Goal: Task Accomplishment & Management: Manage account settings

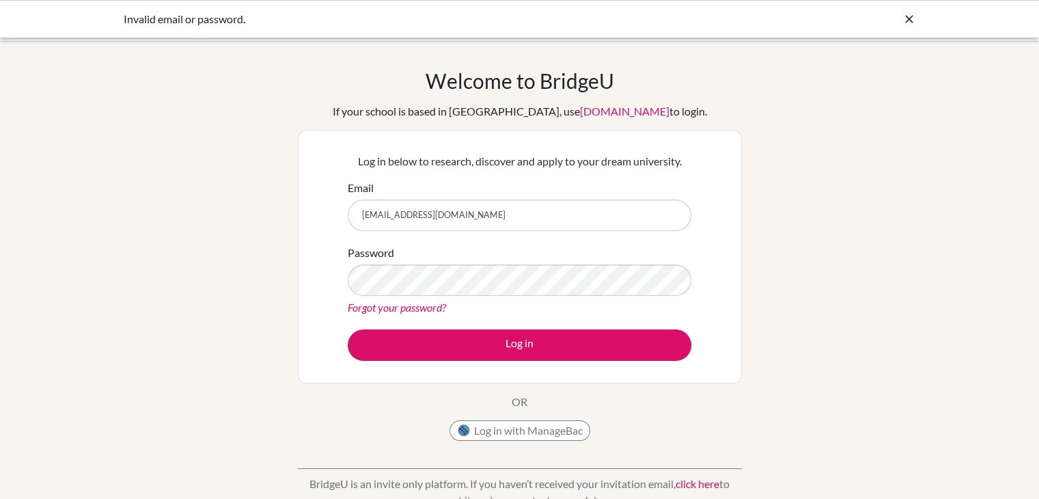
drag, startPoint x: 0, startPoint y: 0, endPoint x: 389, endPoint y: 309, distance: 497.3
click at [389, 309] on link "Forgot your password?" at bounding box center [397, 307] width 98 height 13
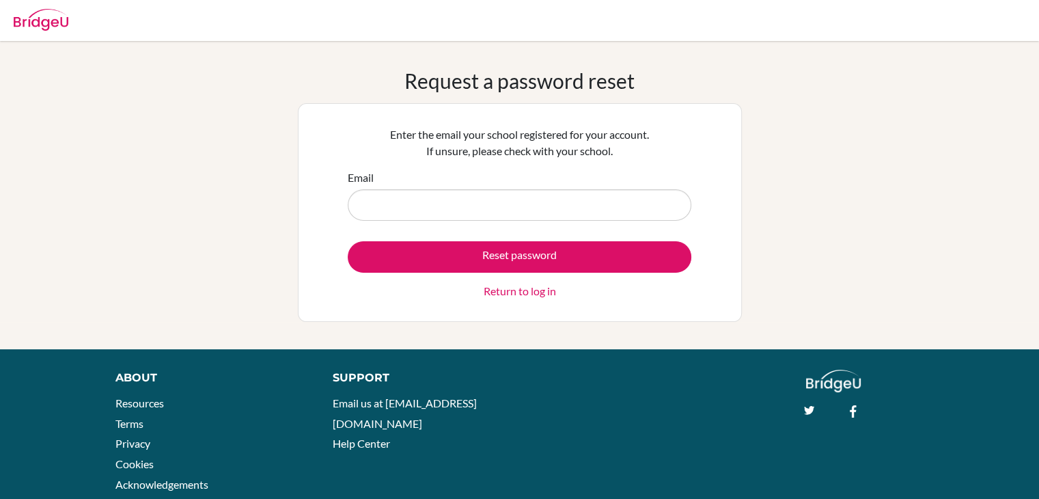
click at [443, 192] on input "Email" at bounding box center [520, 204] width 344 height 31
click at [440, 219] on input "Email" at bounding box center [520, 204] width 344 height 31
type input "[EMAIL_ADDRESS][DOMAIN_NAME]"
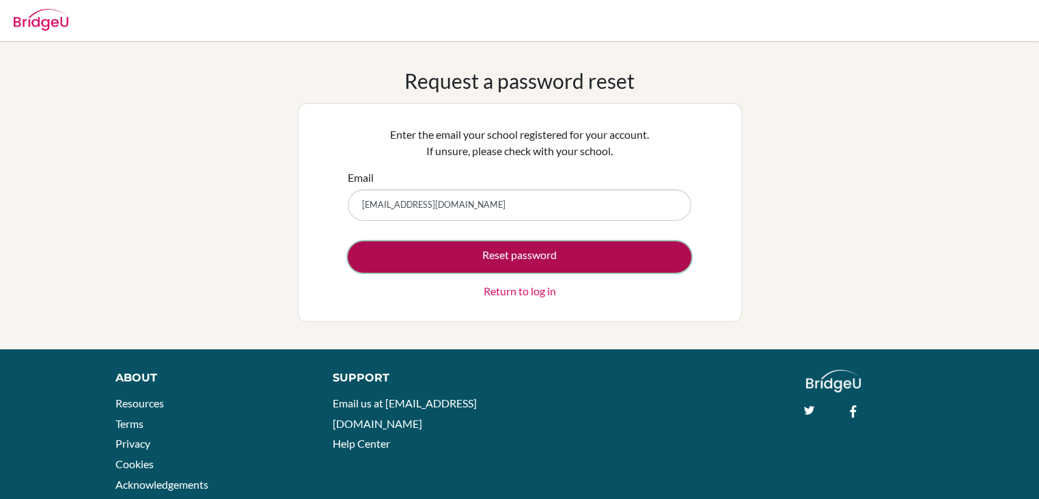
click at [443, 258] on button "Reset password" at bounding box center [520, 256] width 344 height 31
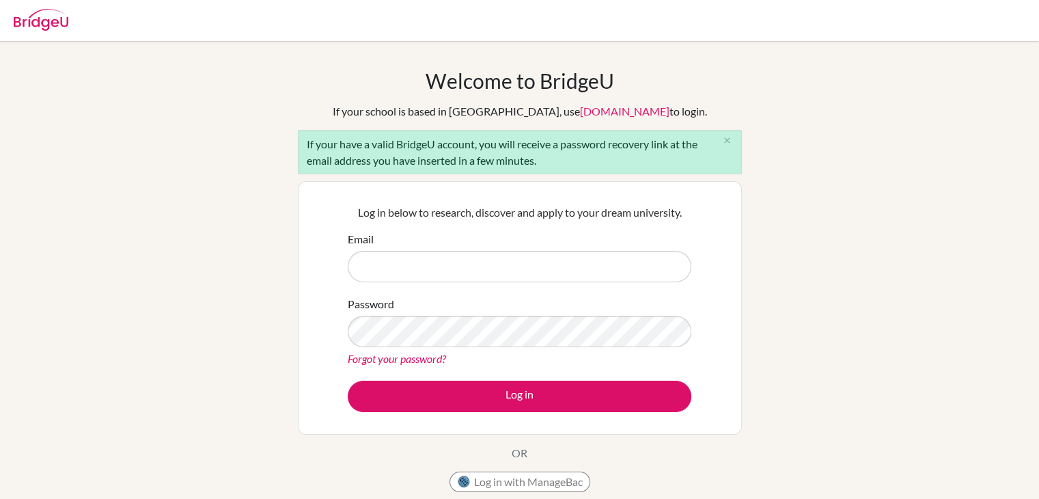
click at [265, 206] on div "Welcome to BridgeU If your school is based in China, use app.bridge-u.com.cn to…" at bounding box center [519, 317] width 1039 height 498
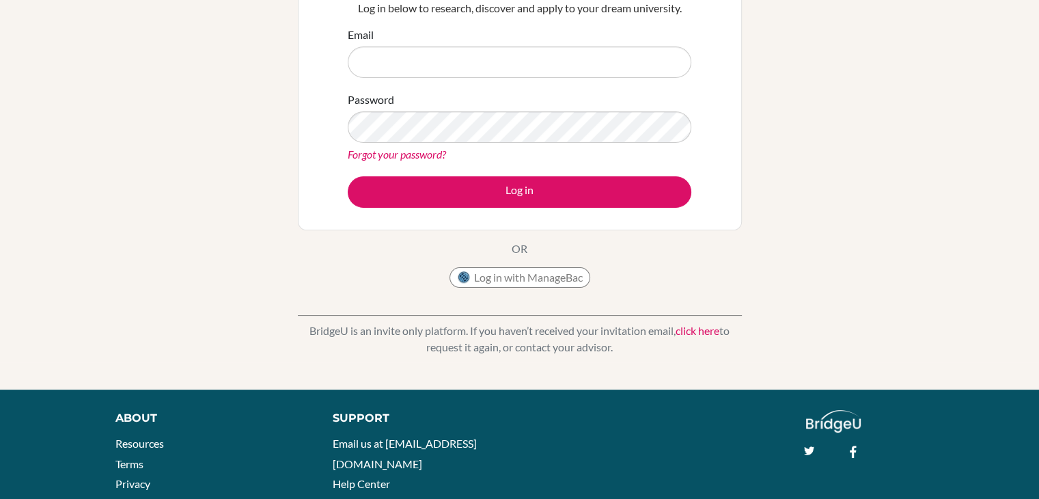
scroll to position [205, 0]
click at [693, 334] on link "click here" at bounding box center [698, 329] width 44 height 13
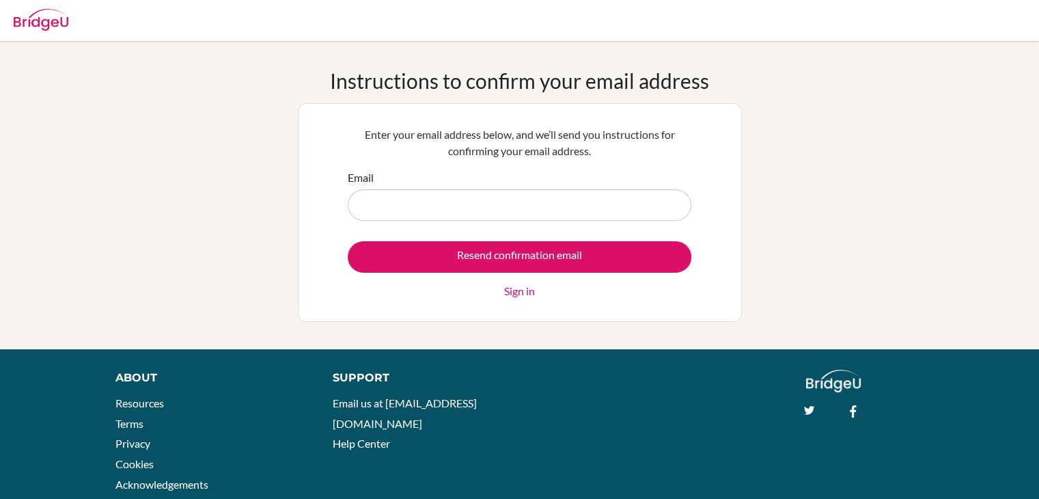
click at [589, 212] on input "Email" at bounding box center [520, 204] width 344 height 31
type input "[EMAIL_ADDRESS][DOMAIN_NAME]"
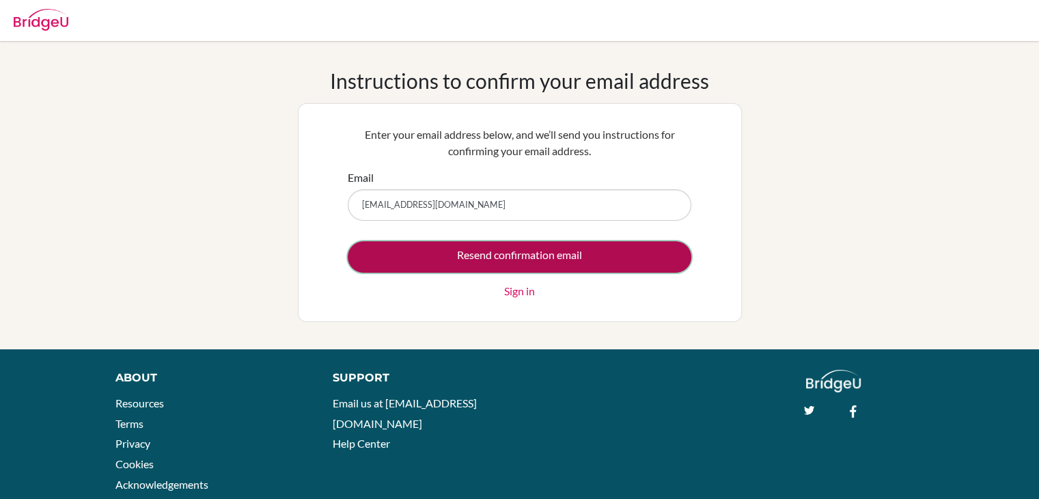
click at [433, 263] on input "Resend confirmation email" at bounding box center [520, 256] width 344 height 31
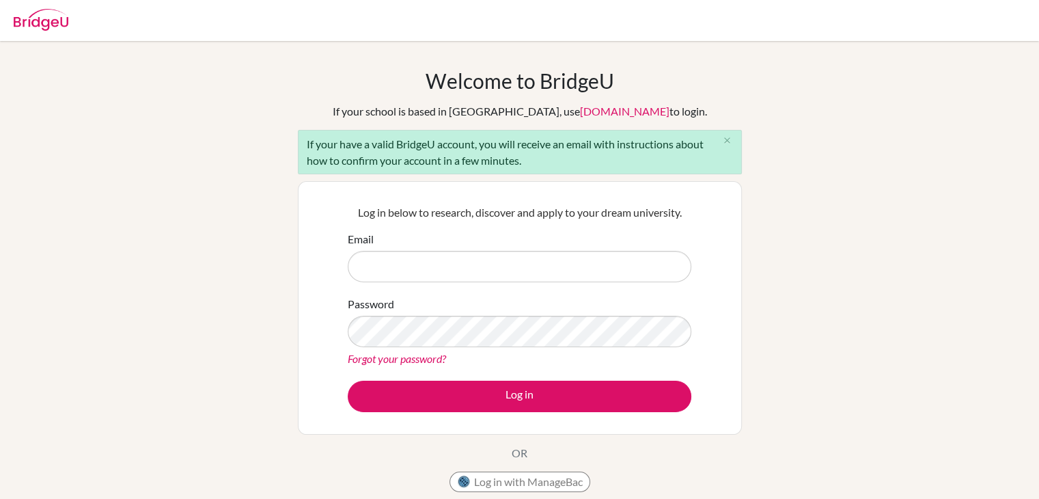
click at [193, 263] on div "Welcome to [GEOGRAPHIC_DATA] If your school is based in [GEOGRAPHIC_DATA], use …" at bounding box center [519, 317] width 1039 height 498
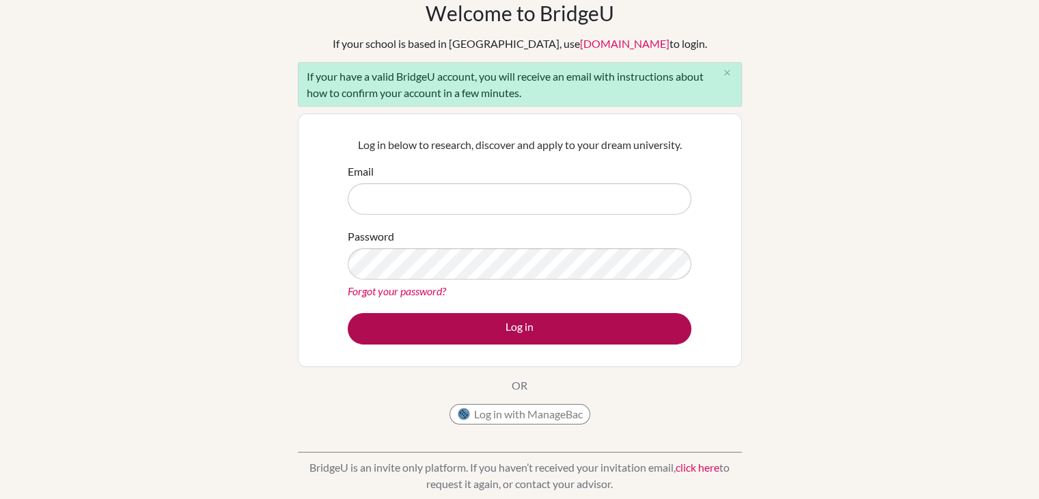
scroll to position [205, 0]
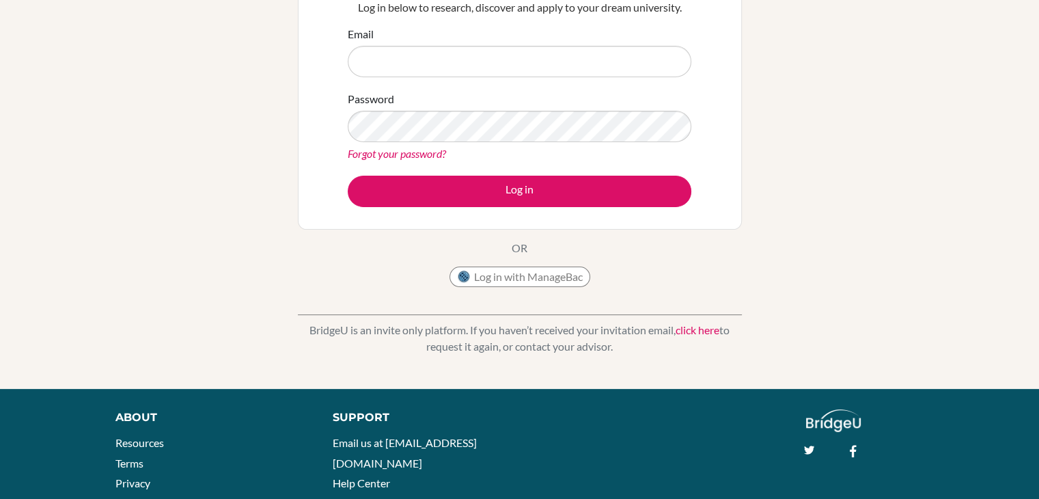
drag, startPoint x: 380, startPoint y: 329, endPoint x: 665, endPoint y: 344, distance: 285.9
click at [665, 344] on p "BridgeU is an invite only platform. If you haven’t received your invitation ema…" at bounding box center [520, 338] width 444 height 33
click at [659, 354] on div "BridgeU is an invite only platform. If you haven’t received your invitation ema…" at bounding box center [520, 328] width 444 height 68
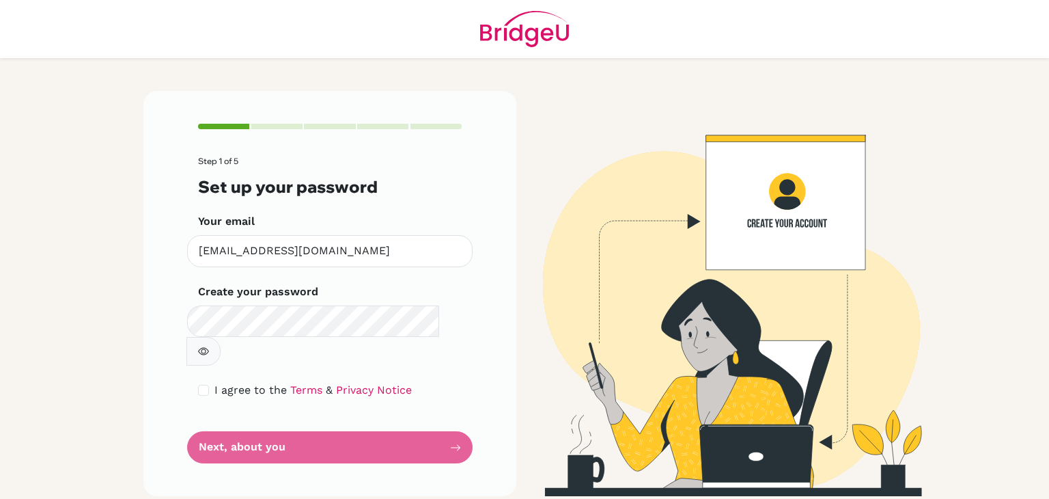
click at [206, 372] on form "Step 1 of 5 Set up your password Your email [EMAIL_ADDRESS][DOMAIN_NAME] Invali…" at bounding box center [330, 309] width 264 height 307
click at [203, 385] on input "checkbox" at bounding box center [203, 390] width 11 height 11
checkbox input "true"
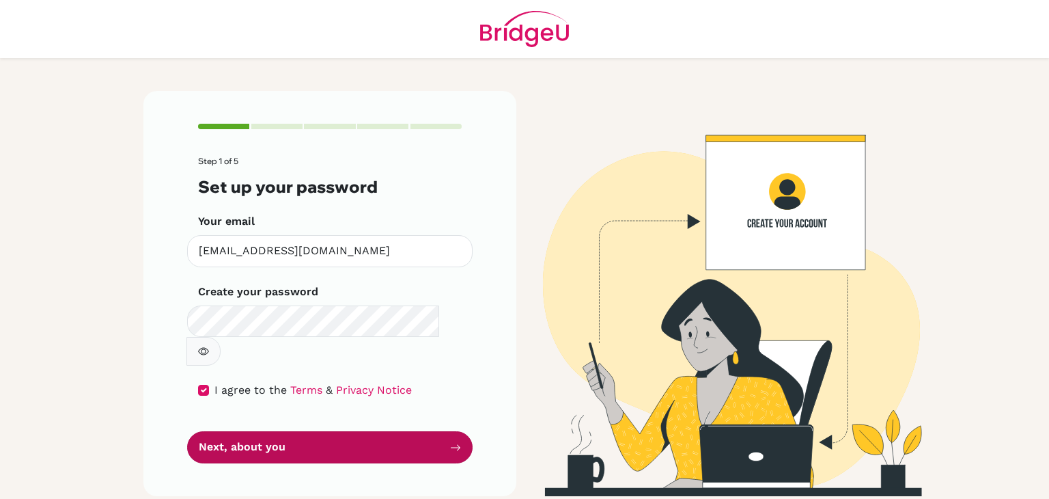
click at [264, 431] on button "Next, about you" at bounding box center [330, 447] width 286 height 32
